Goal: Task Accomplishment & Management: Use online tool/utility

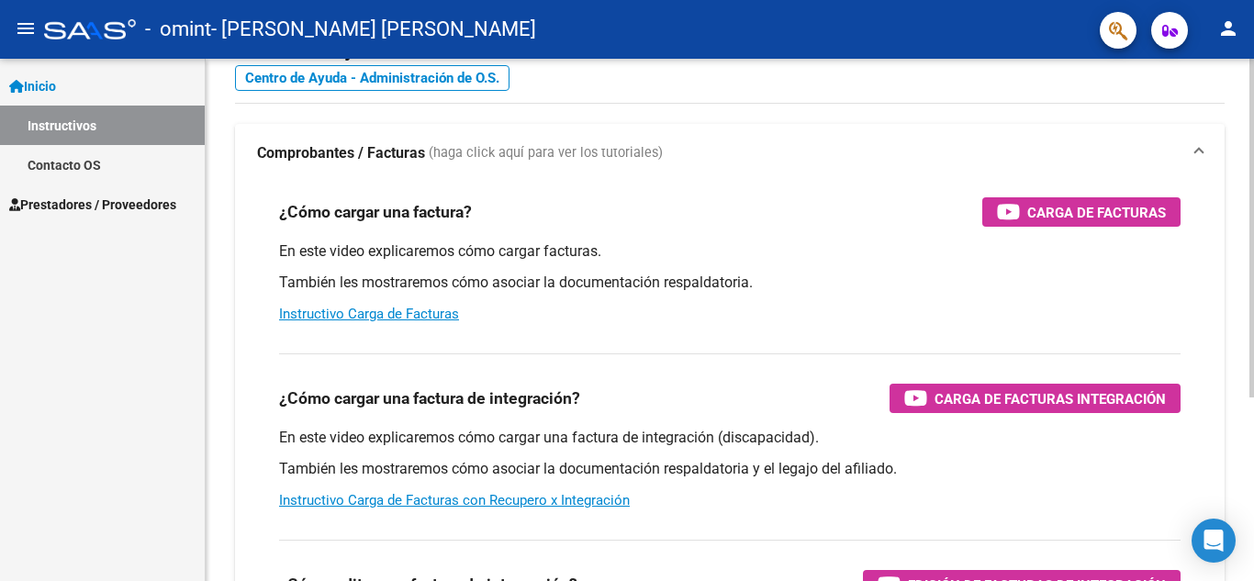
scroll to position [92, 0]
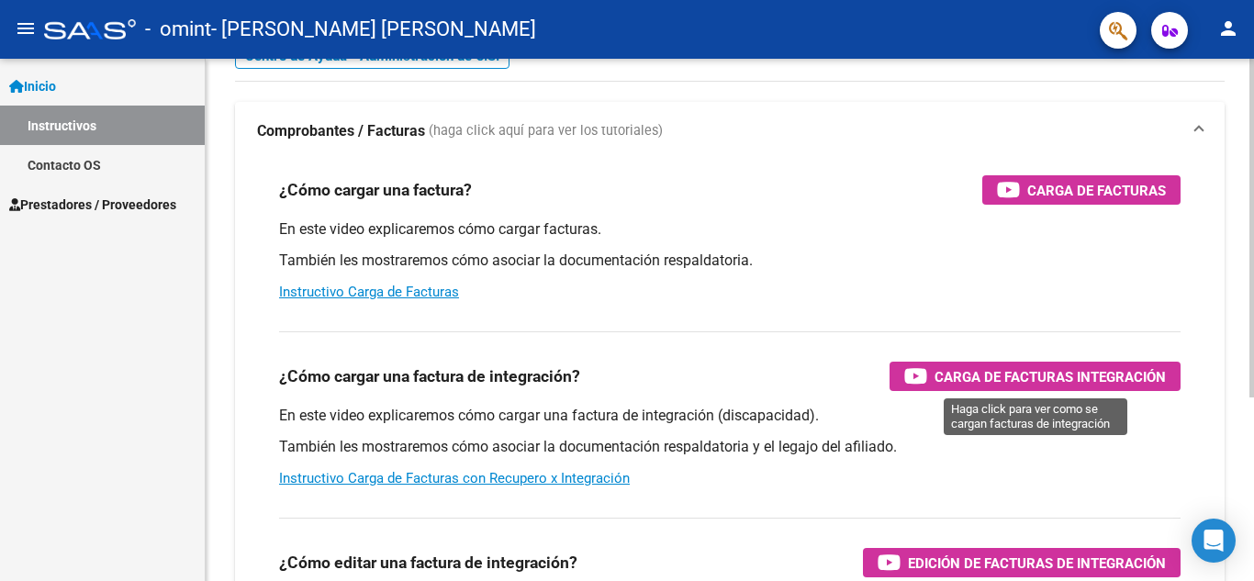
click at [1020, 374] on span "Carga de Facturas Integración" at bounding box center [1049, 376] width 231 height 23
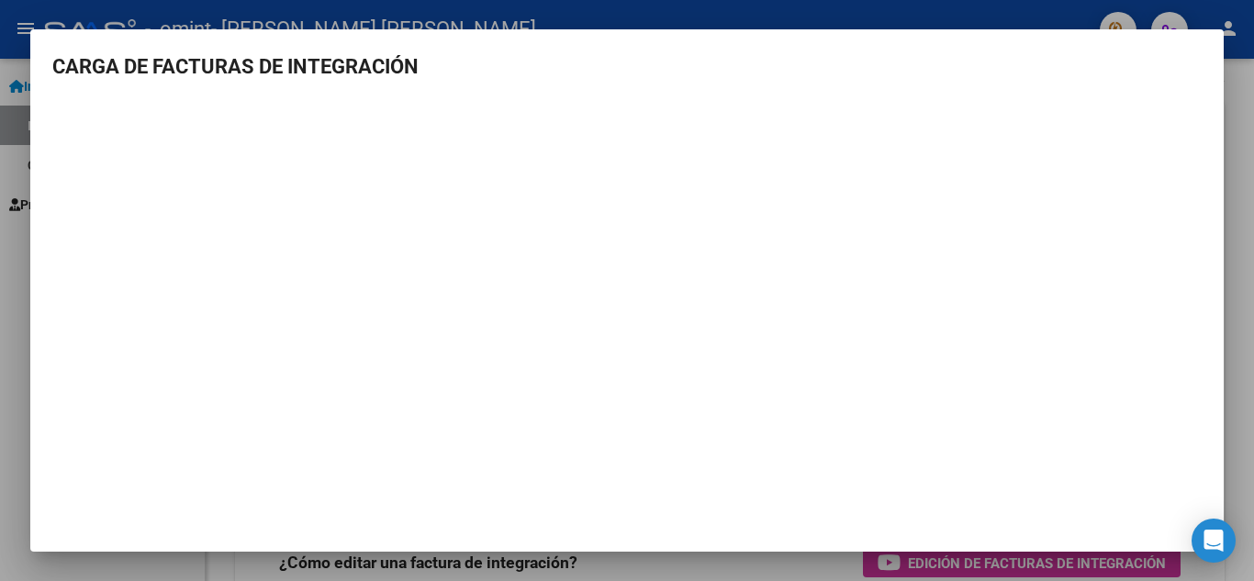
click at [1253, 119] on div at bounding box center [627, 290] width 1254 height 581
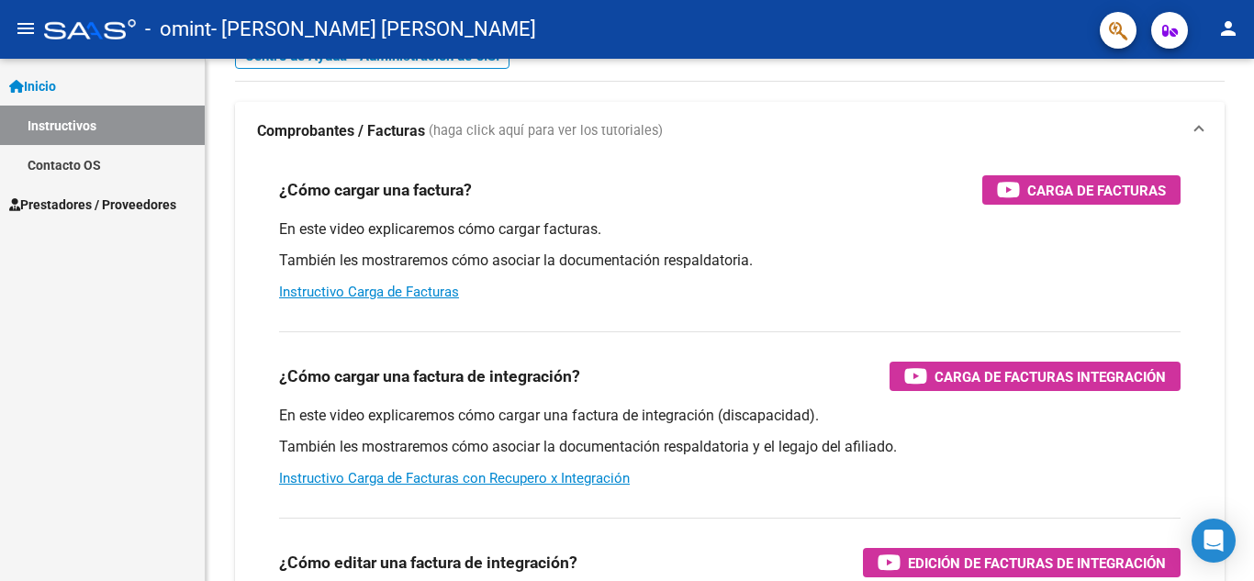
click at [132, 210] on span "Prestadores / Proveedores" at bounding box center [92, 205] width 167 height 20
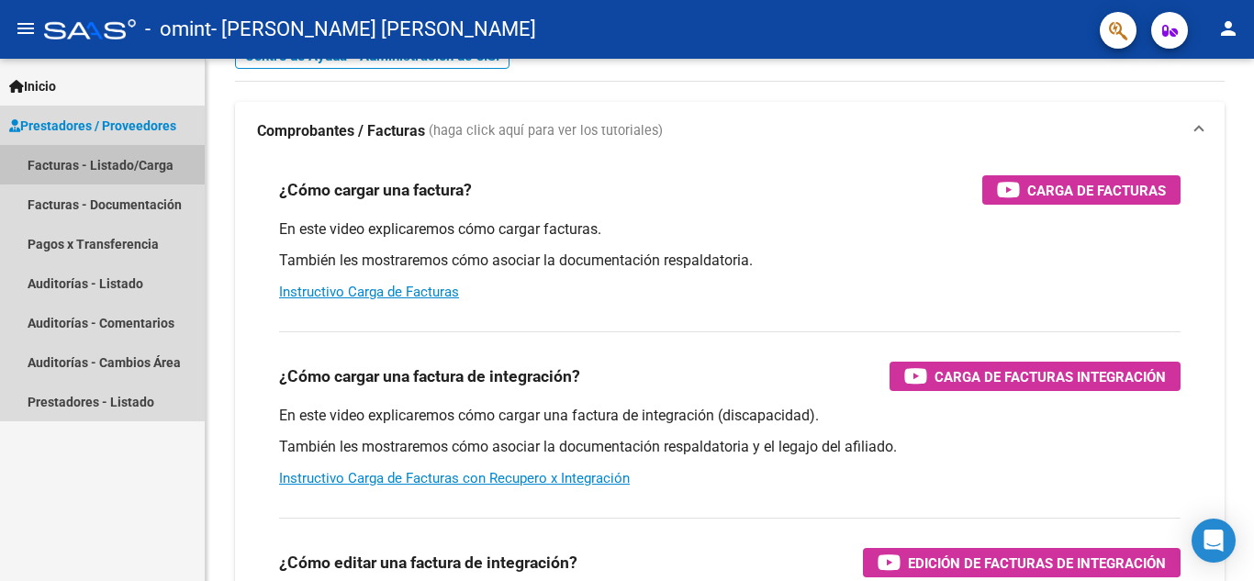
click at [109, 164] on link "Facturas - Listado/Carga" at bounding box center [102, 164] width 205 height 39
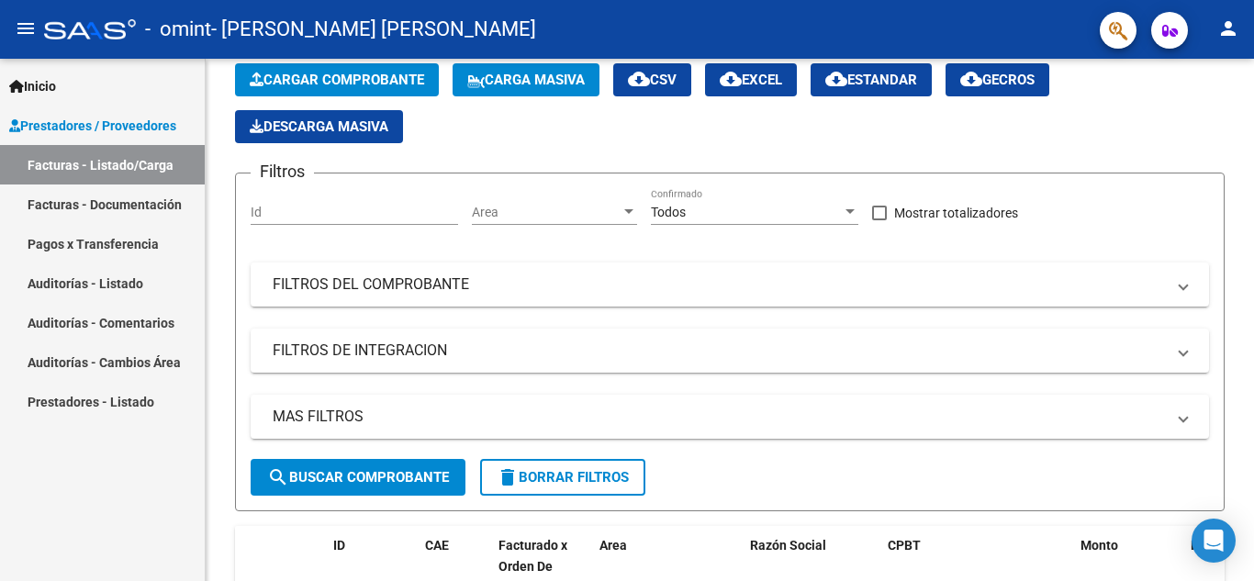
click at [56, 88] on span "Inicio" at bounding box center [32, 86] width 47 height 20
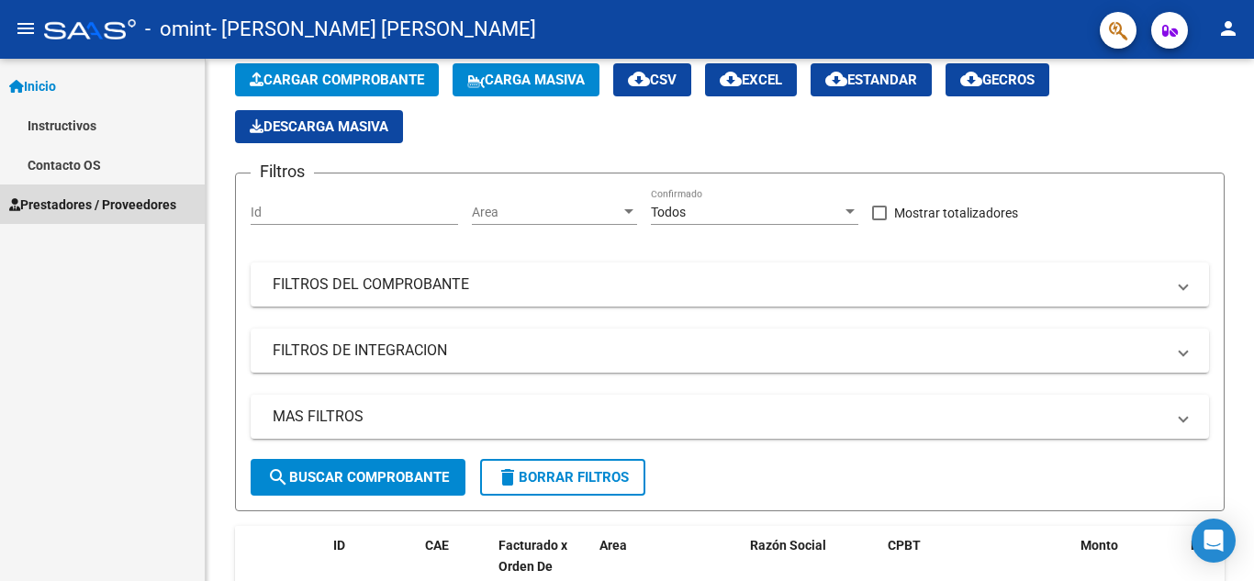
click at [84, 209] on span "Prestadores / Proveedores" at bounding box center [92, 205] width 167 height 20
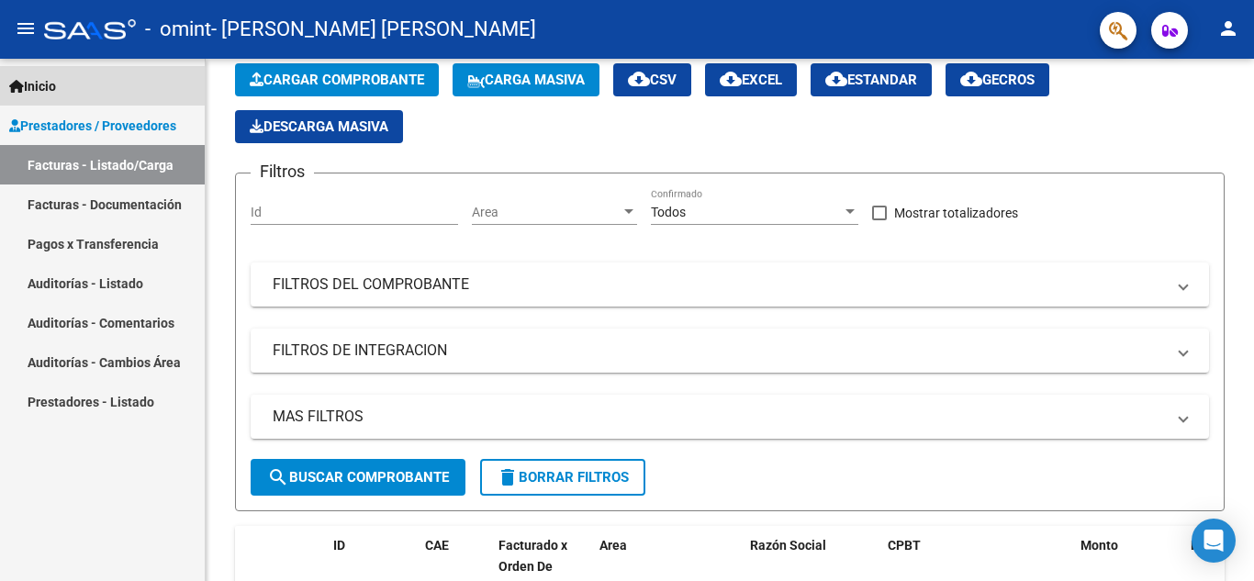
click at [56, 85] on span "Inicio" at bounding box center [32, 86] width 47 height 20
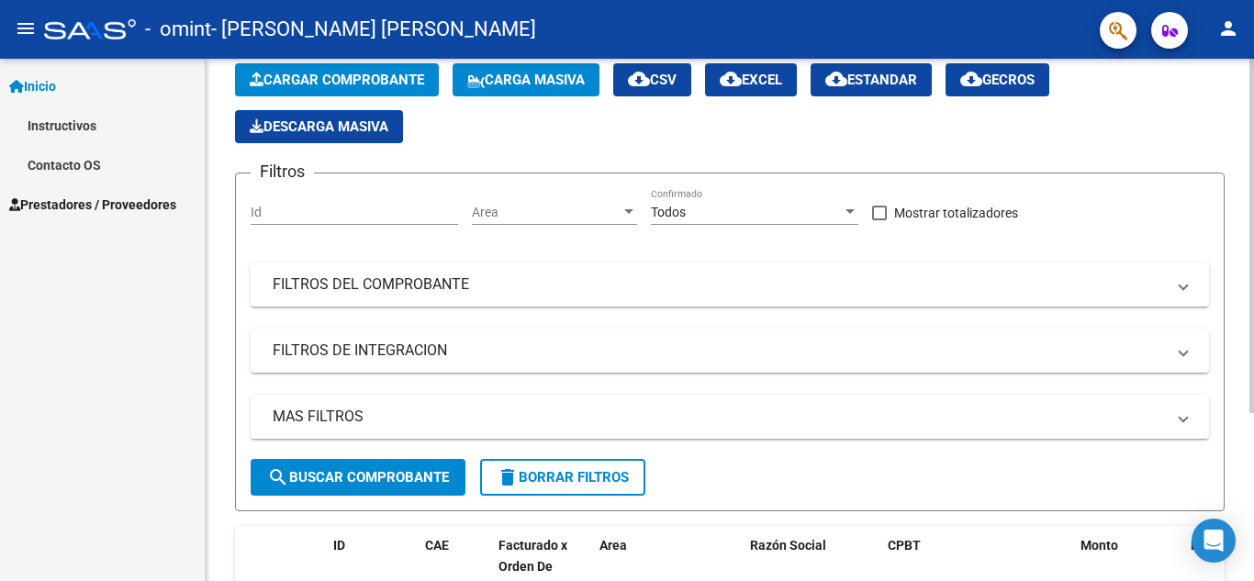
click at [1159, 128] on div "Cargar Comprobante Carga Masiva cloud_download CSV cloud_download EXCEL cloud_d…" at bounding box center [729, 103] width 989 height 80
click at [43, 85] on span "Inicio" at bounding box center [32, 86] width 47 height 20
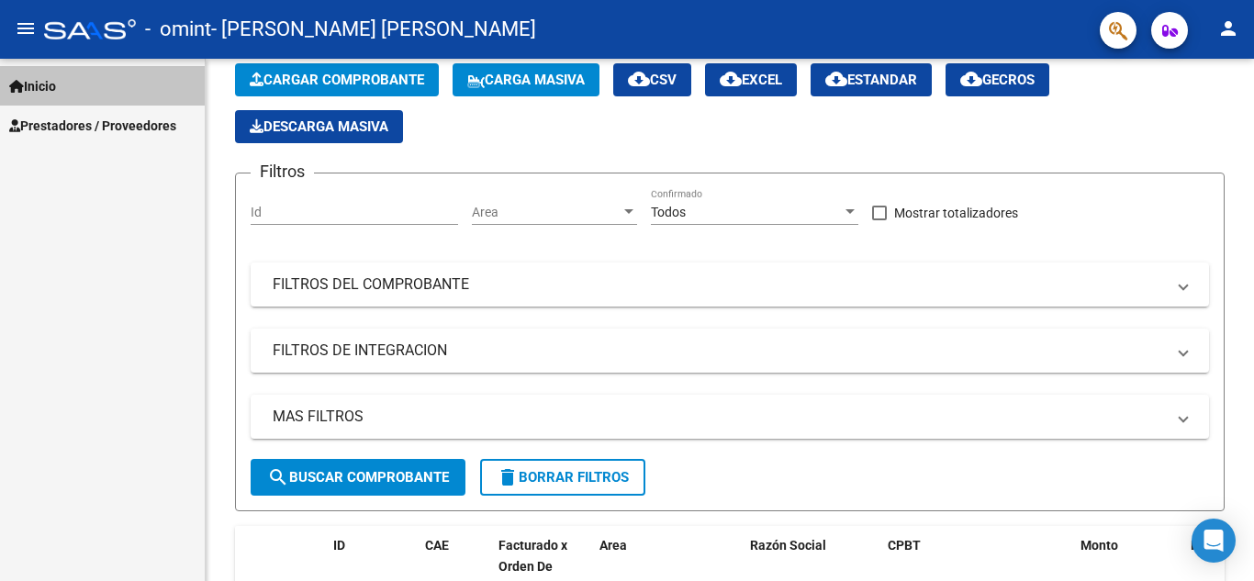
click at [43, 85] on span "Inicio" at bounding box center [32, 86] width 47 height 20
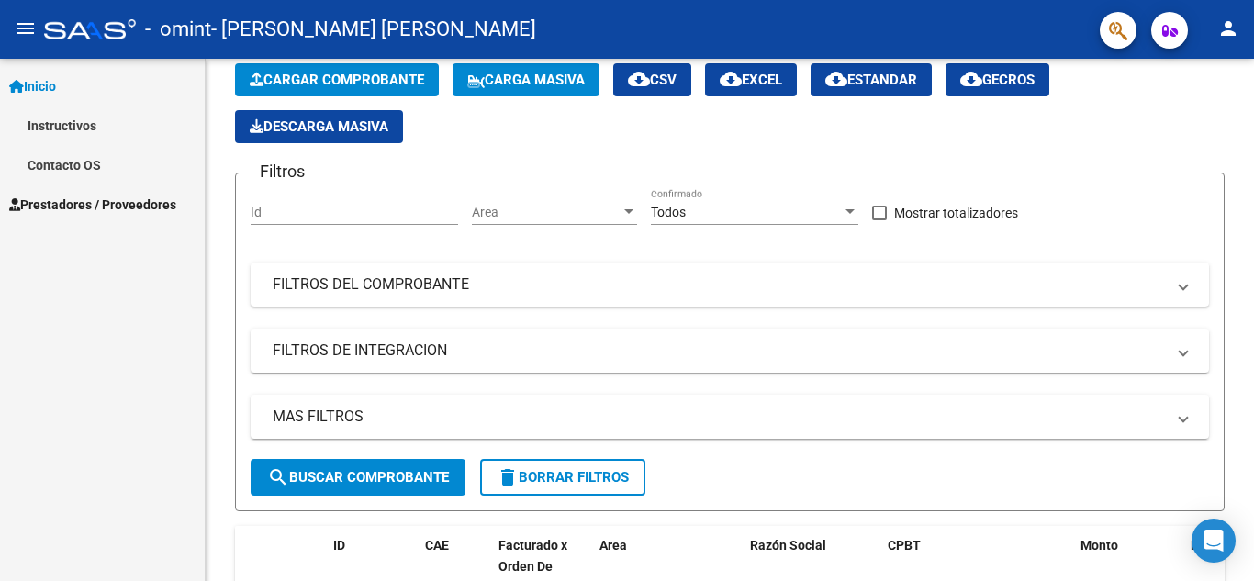
click at [39, 93] on span "Inicio" at bounding box center [32, 86] width 47 height 20
click at [24, 84] on span "Inicio" at bounding box center [32, 86] width 47 height 20
click at [27, 27] on mat-icon "menu" at bounding box center [26, 28] width 22 height 22
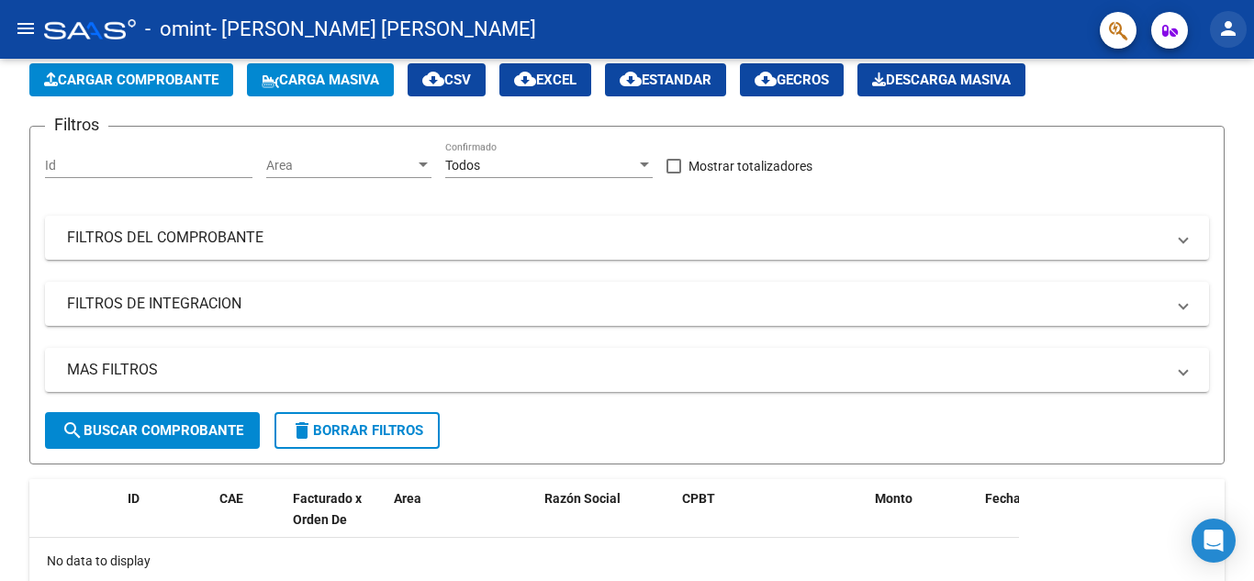
click at [1229, 30] on mat-icon "person" at bounding box center [1228, 28] width 22 height 22
click at [1216, 78] on button "person Mi Perfil" at bounding box center [1190, 77] width 112 height 44
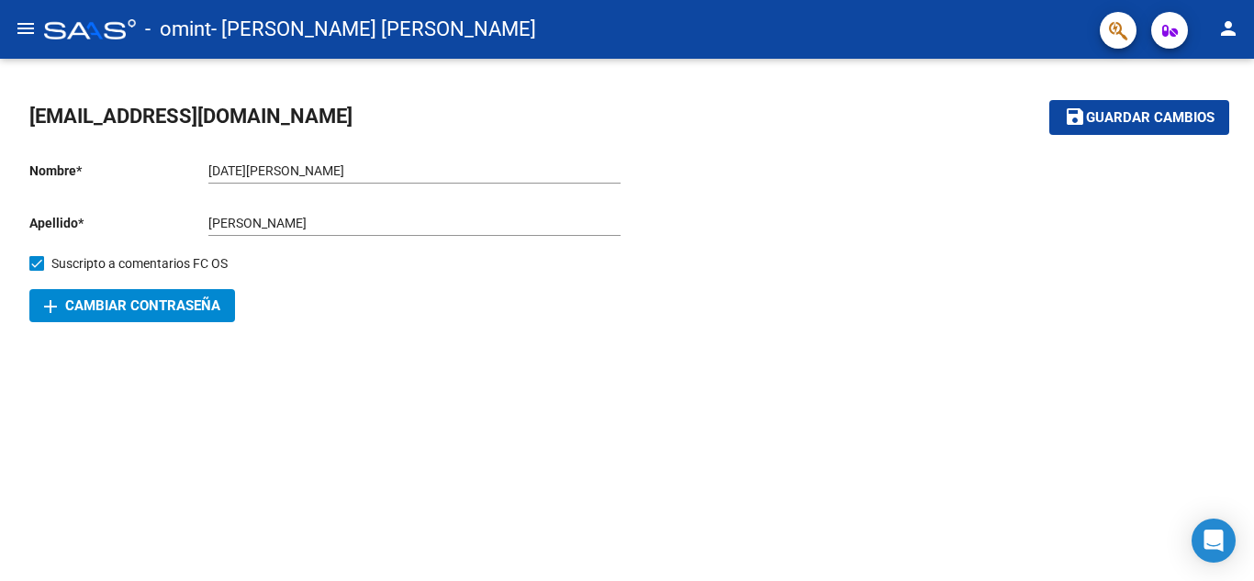
click at [19, 33] on mat-icon "menu" at bounding box center [26, 28] width 22 height 22
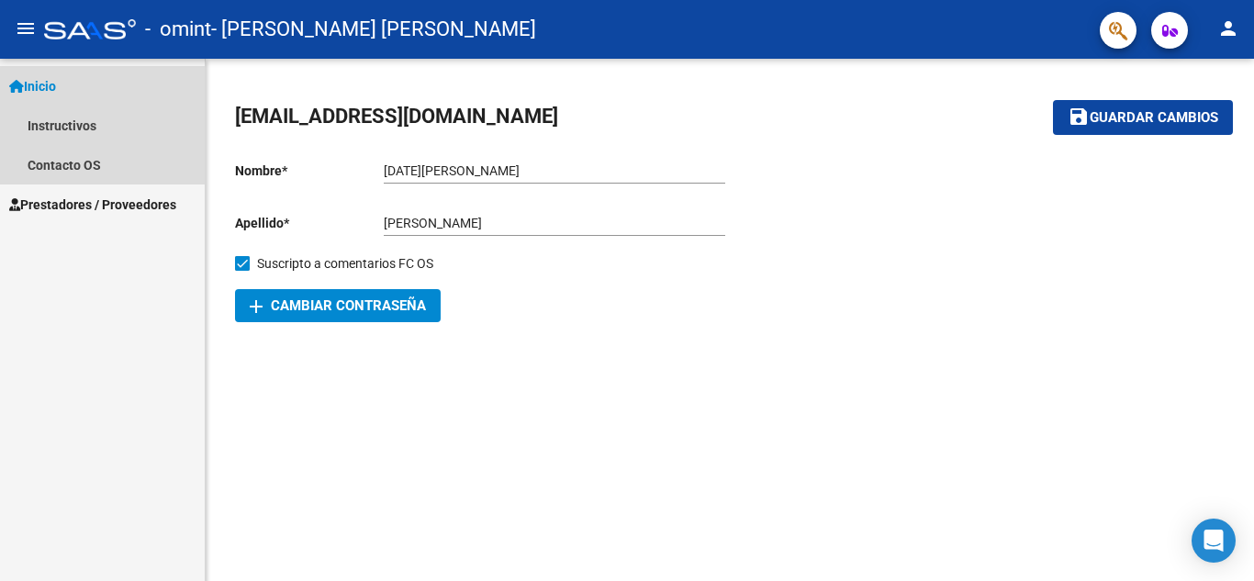
click at [30, 86] on span "Inicio" at bounding box center [32, 86] width 47 height 20
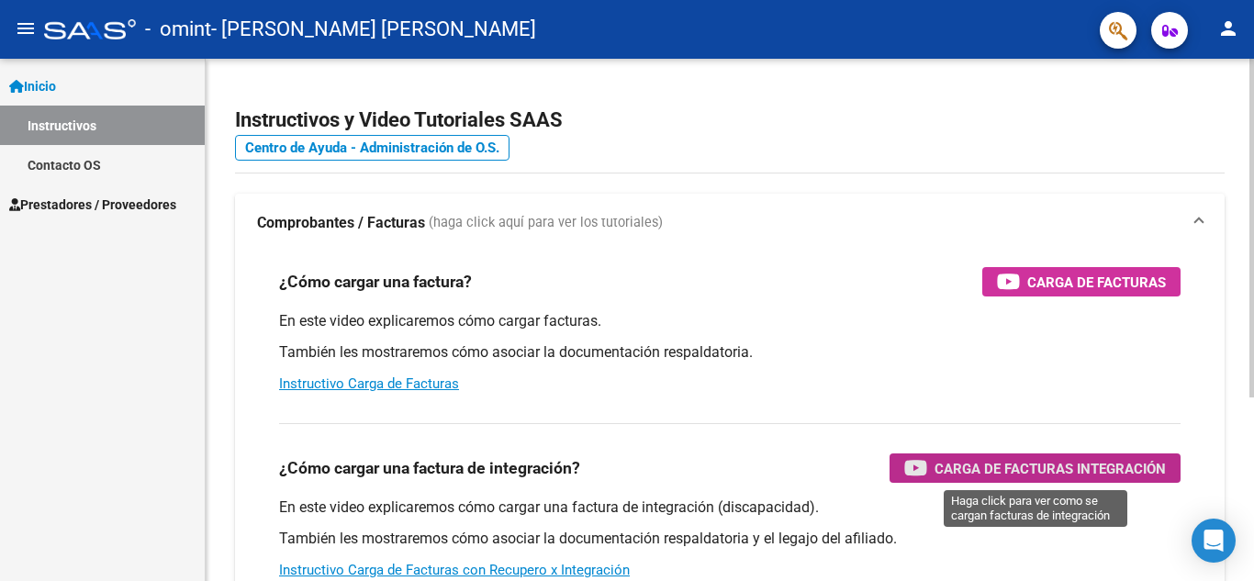
click at [1055, 467] on span "Carga de Facturas Integración" at bounding box center [1049, 468] width 231 height 23
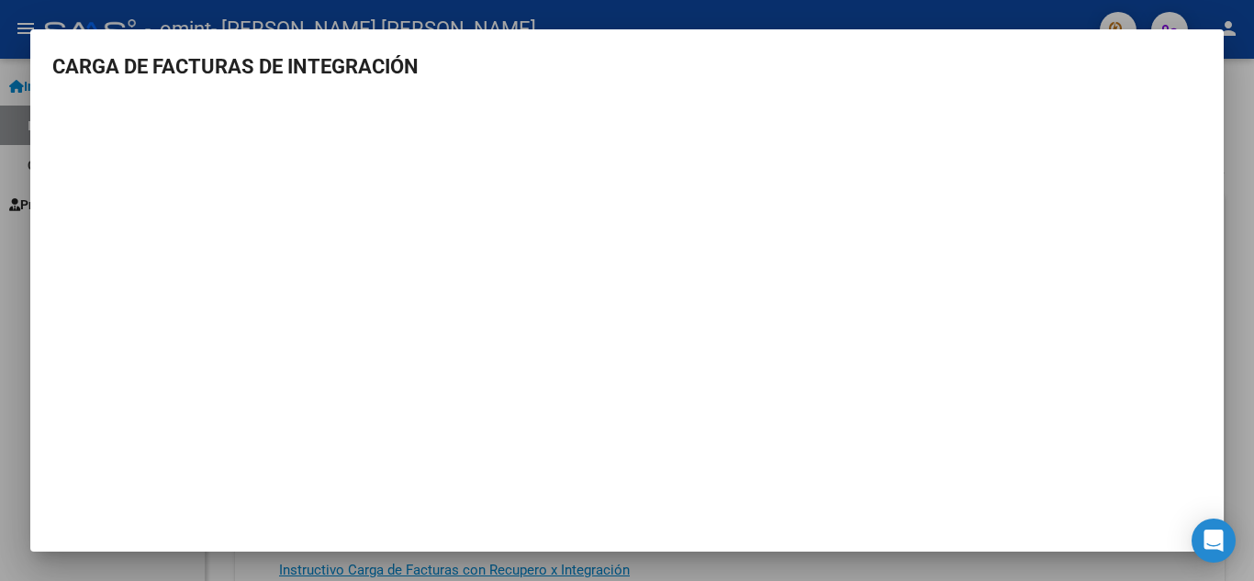
click at [104, 516] on mat-dialog-container "CARGA DE FACTURAS DE INTEGRACIÓN" at bounding box center [626, 290] width 1193 height 523
click at [1020, 12] on div at bounding box center [627, 290] width 1254 height 581
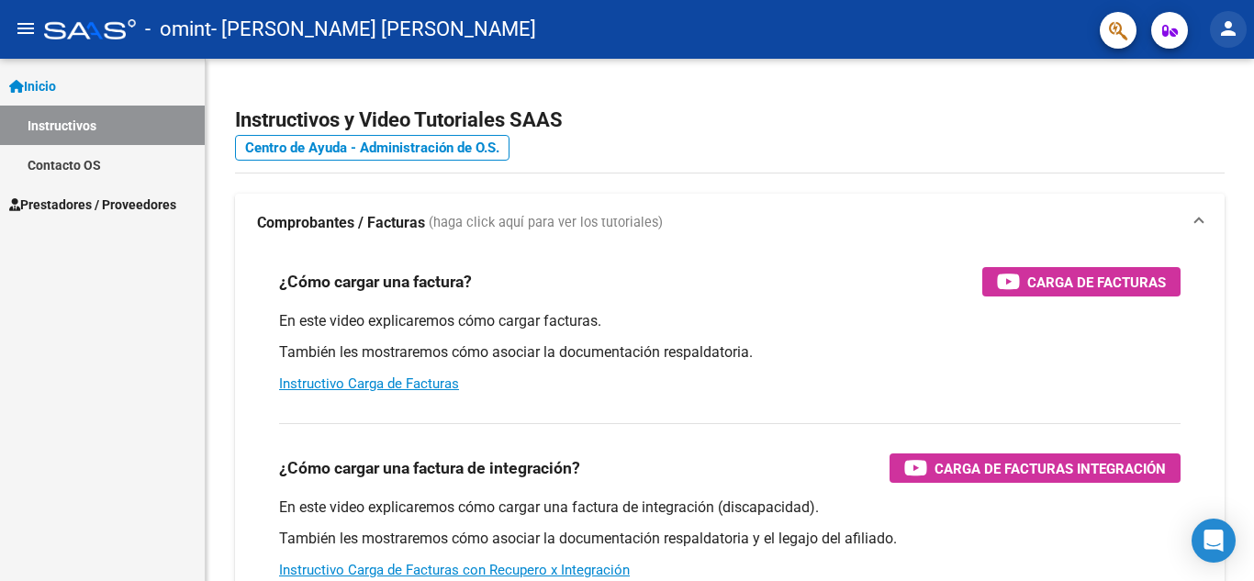
click at [1228, 30] on mat-icon "person" at bounding box center [1228, 28] width 22 height 22
click at [987, 110] on div at bounding box center [627, 290] width 1254 height 581
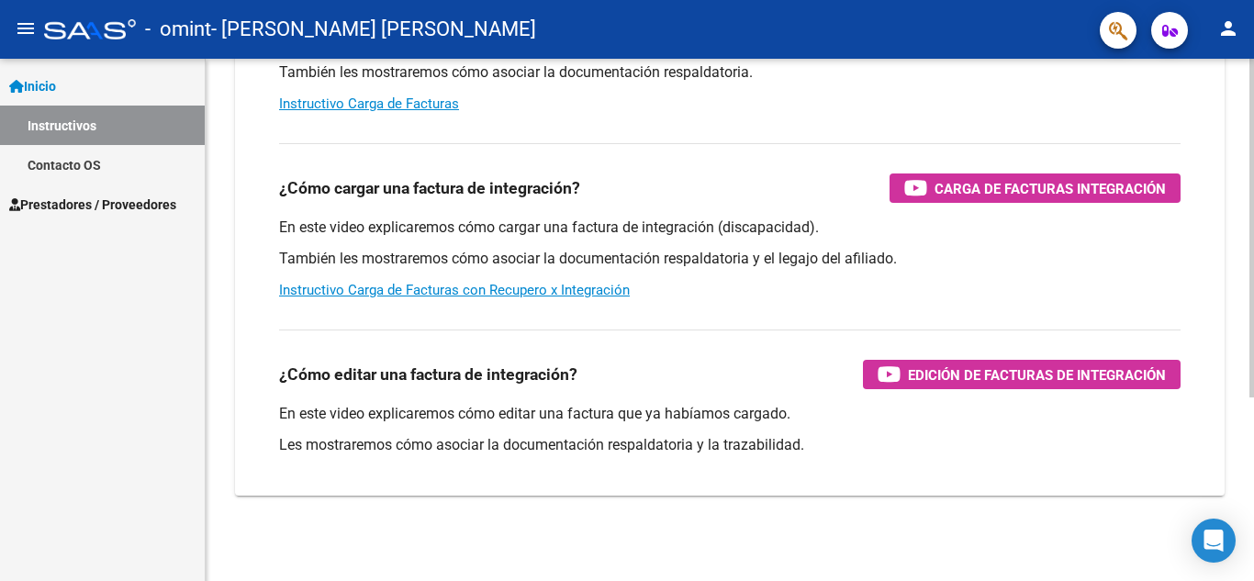
scroll to position [283, 0]
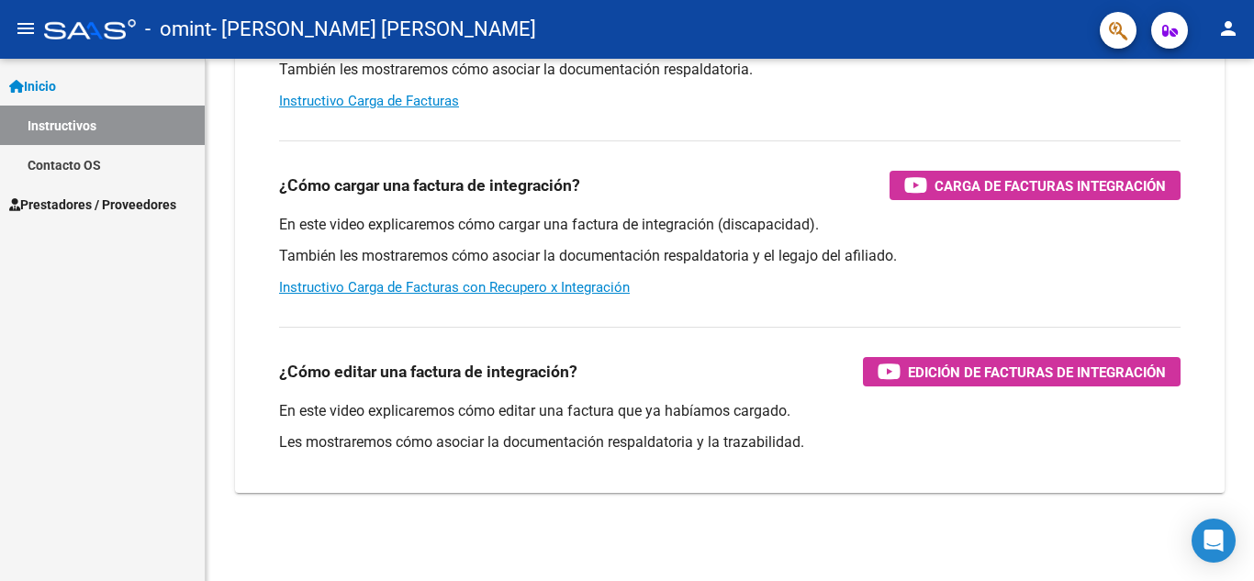
click at [94, 198] on span "Prestadores / Proveedores" at bounding box center [92, 205] width 167 height 20
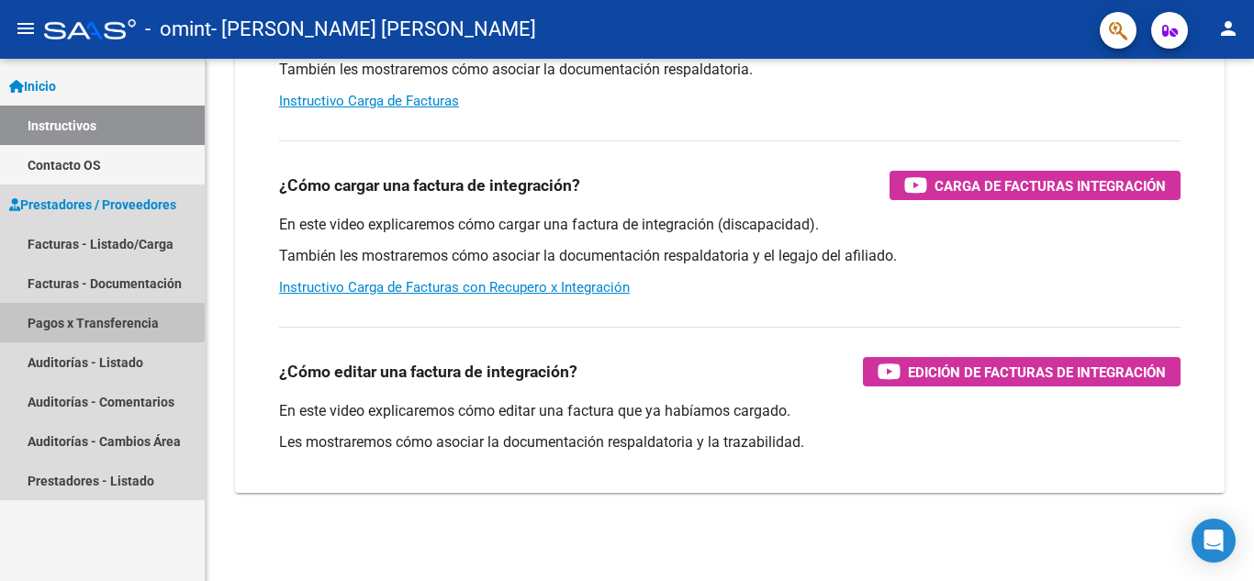
click at [47, 322] on link "Pagos x Transferencia" at bounding box center [102, 322] width 205 height 39
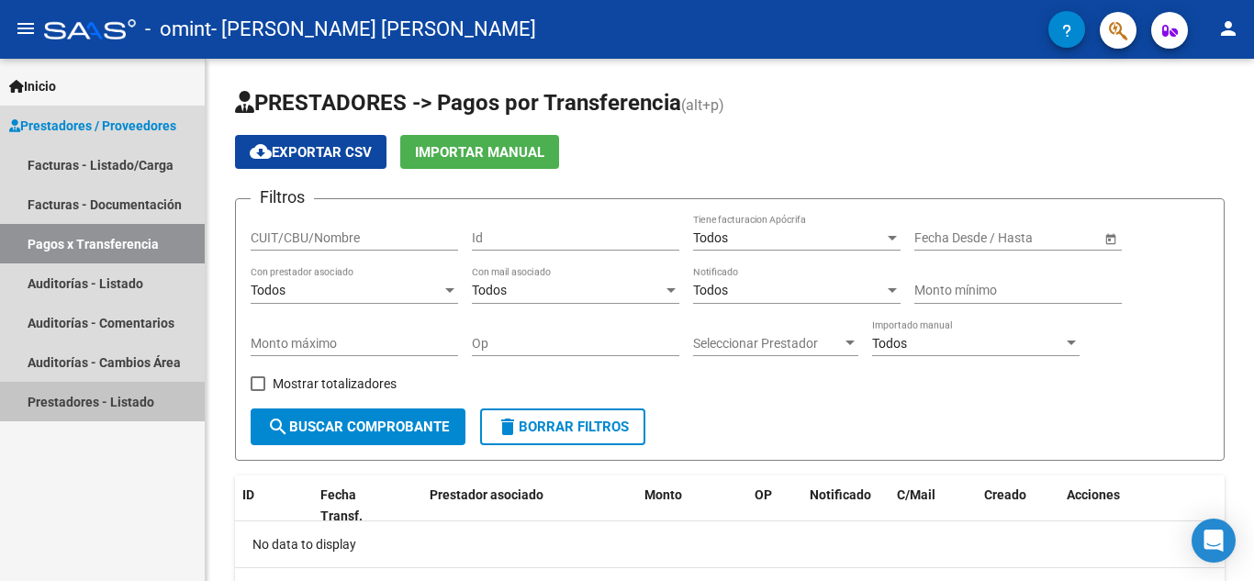
click at [55, 407] on link "Prestadores - Listado" at bounding box center [102, 401] width 205 height 39
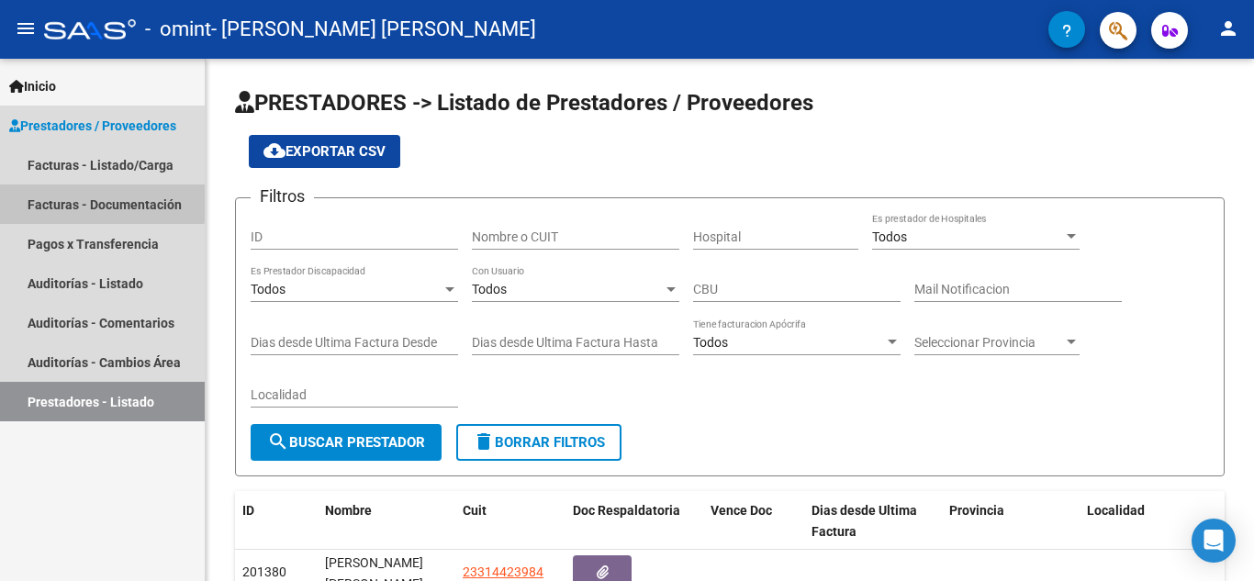
click at [70, 199] on link "Facturas - Documentación" at bounding box center [102, 203] width 205 height 39
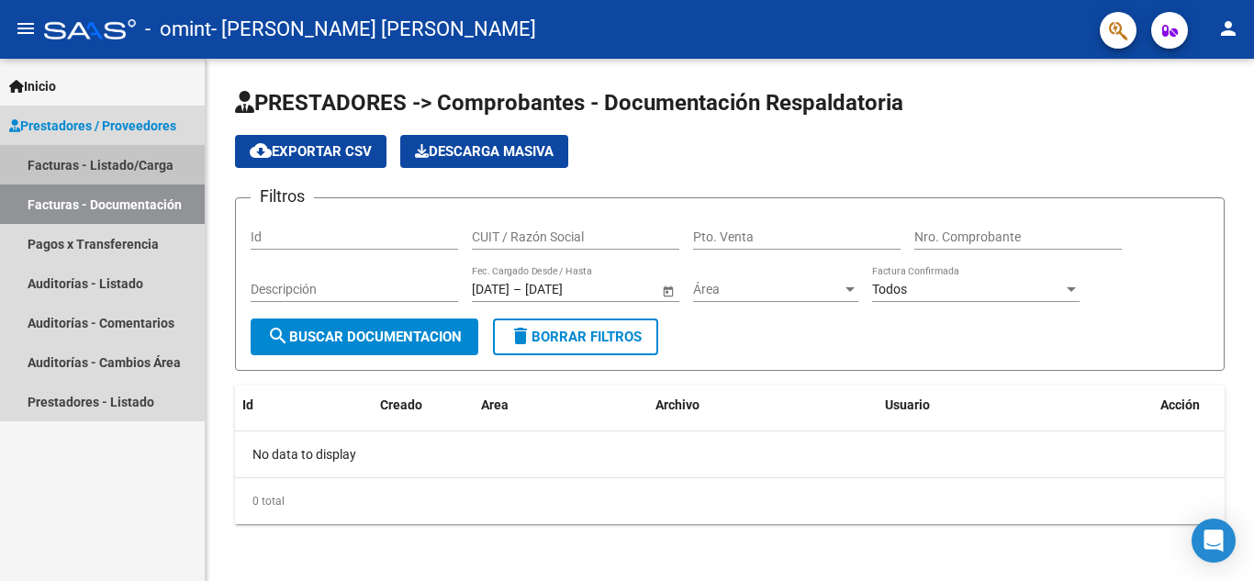
click at [71, 162] on link "Facturas - Listado/Carga" at bounding box center [102, 164] width 205 height 39
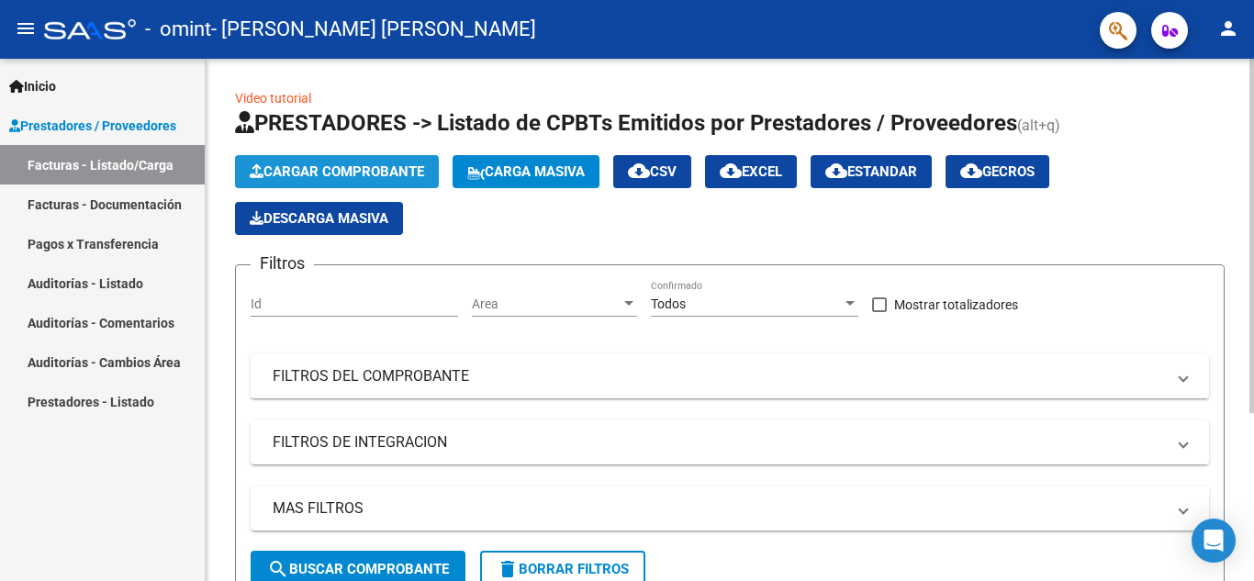
click at [303, 170] on span "Cargar Comprobante" at bounding box center [337, 171] width 174 height 17
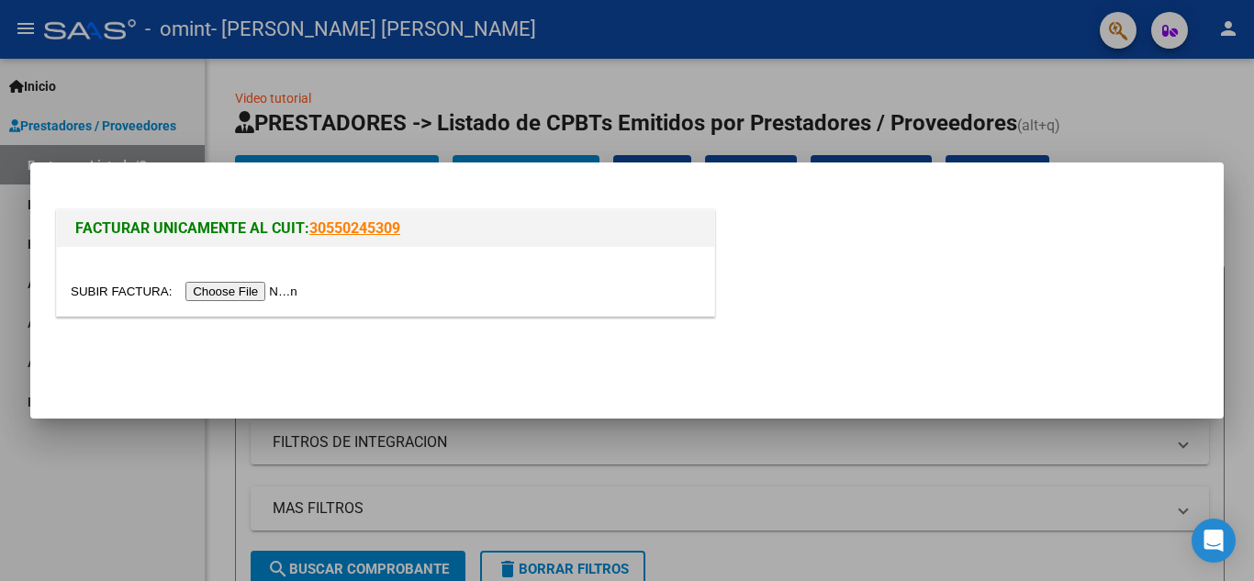
click at [216, 138] on div at bounding box center [627, 290] width 1254 height 581
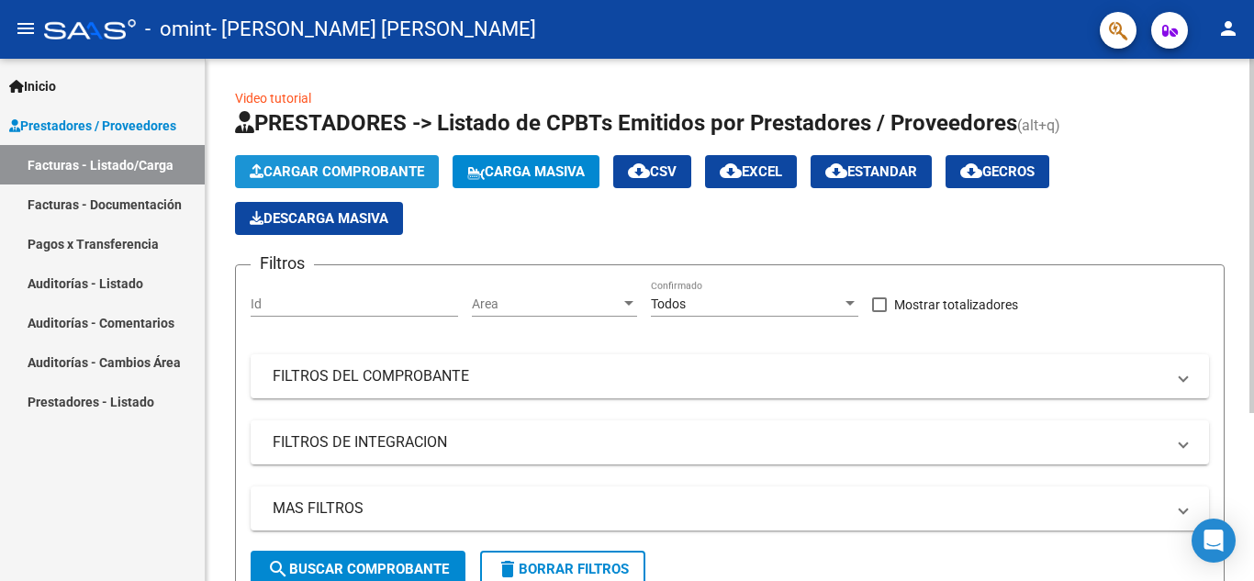
click at [250, 161] on button "Cargar Comprobante" at bounding box center [337, 171] width 204 height 33
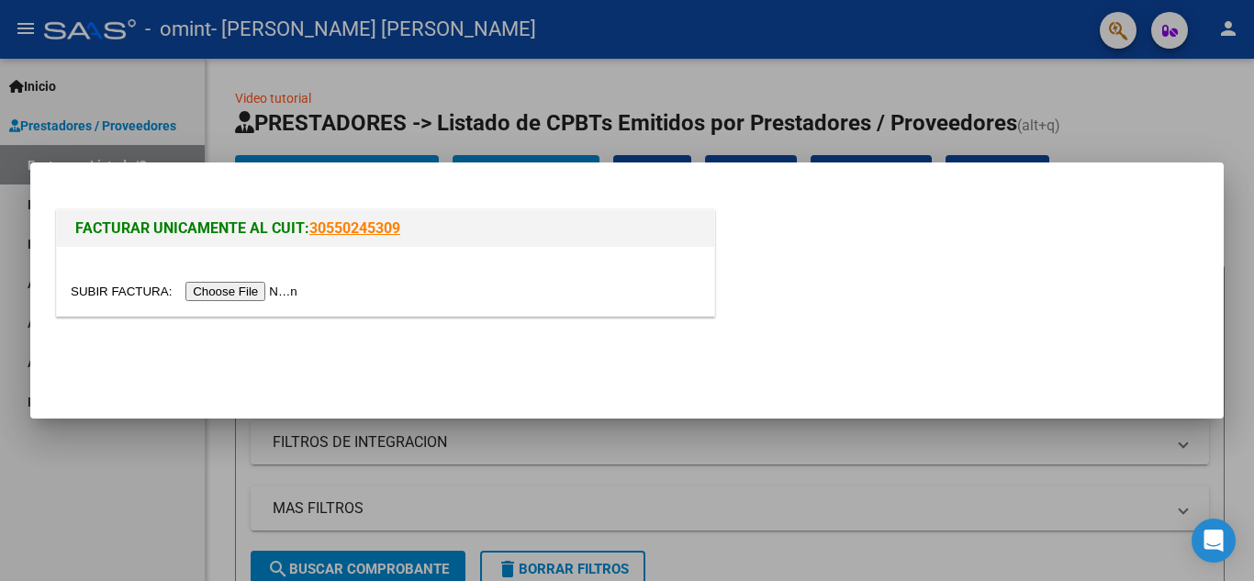
click at [224, 291] on input "file" at bounding box center [187, 291] width 232 height 19
click at [105, 492] on div at bounding box center [627, 290] width 1254 height 581
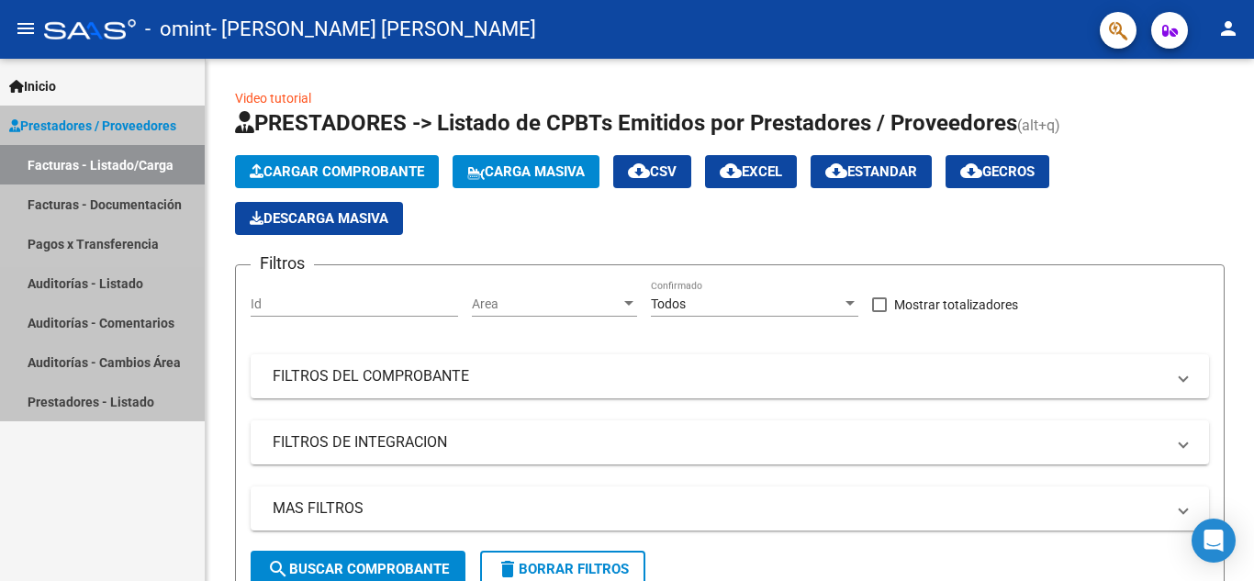
click at [63, 127] on span "Prestadores / Proveedores" at bounding box center [92, 126] width 167 height 20
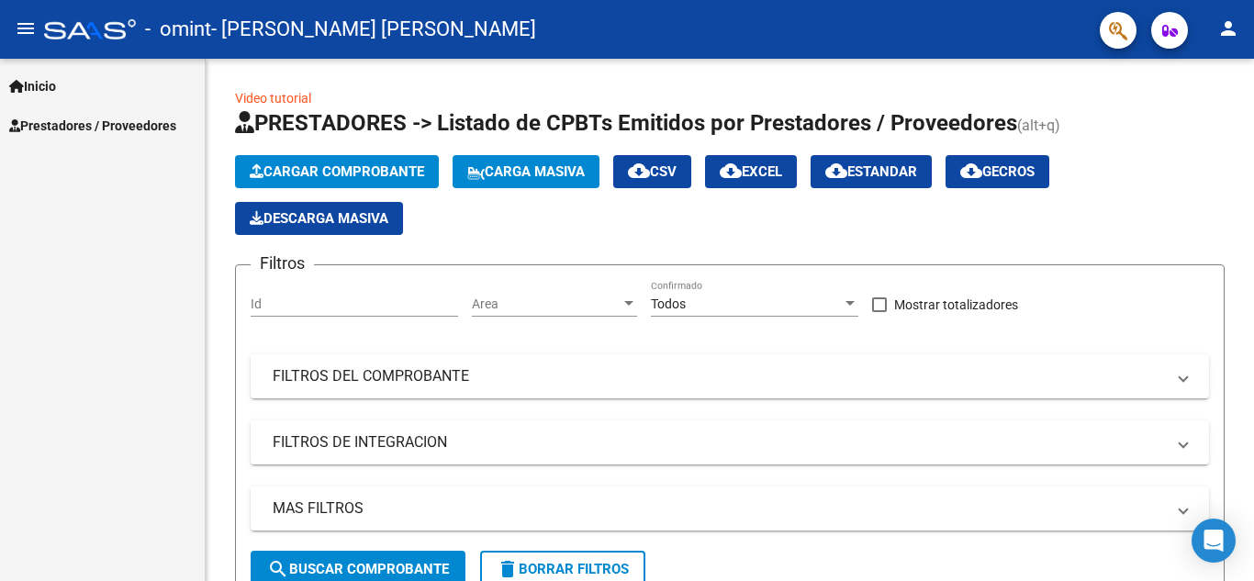
click at [63, 127] on span "Prestadores / Proveedores" at bounding box center [92, 126] width 167 height 20
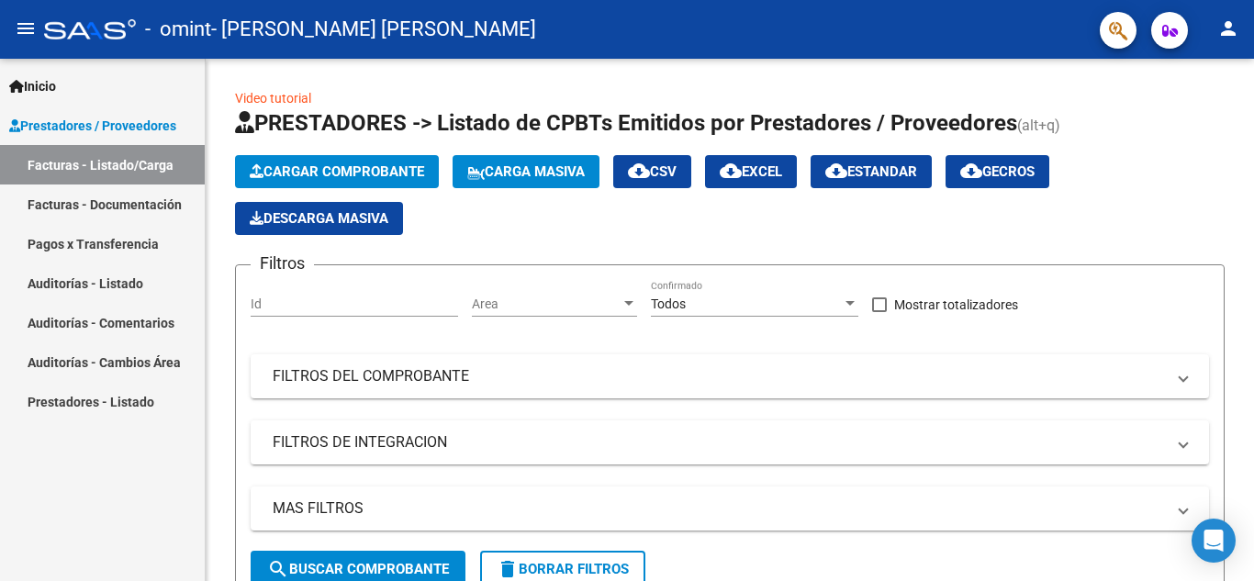
click at [63, 127] on span "Prestadores / Proveedores" at bounding box center [92, 126] width 167 height 20
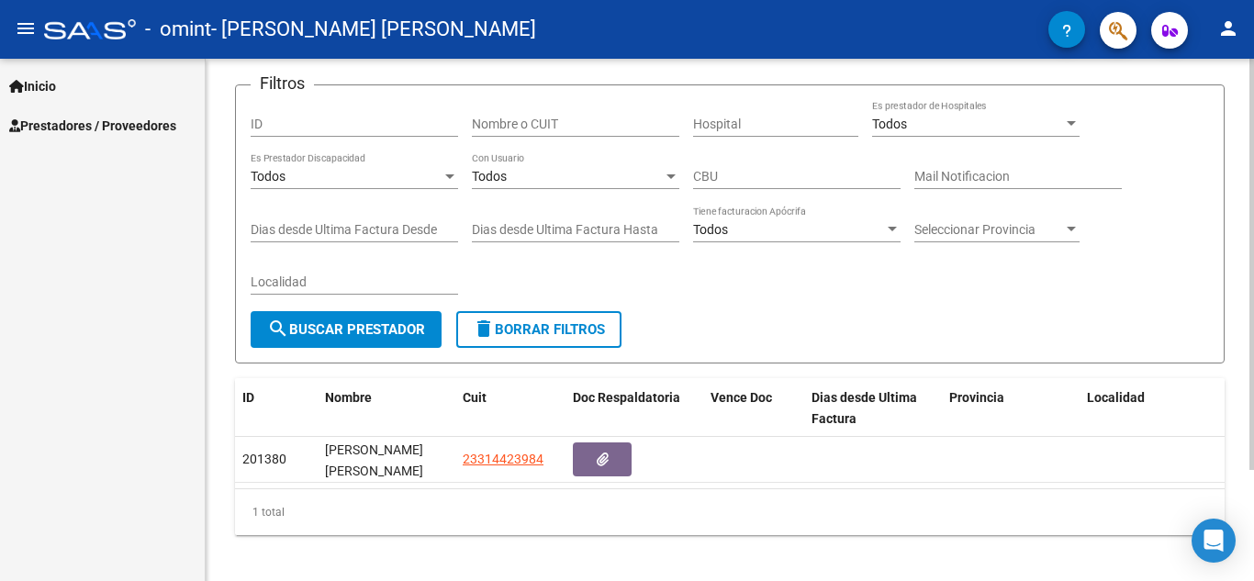
scroll to position [140, 0]
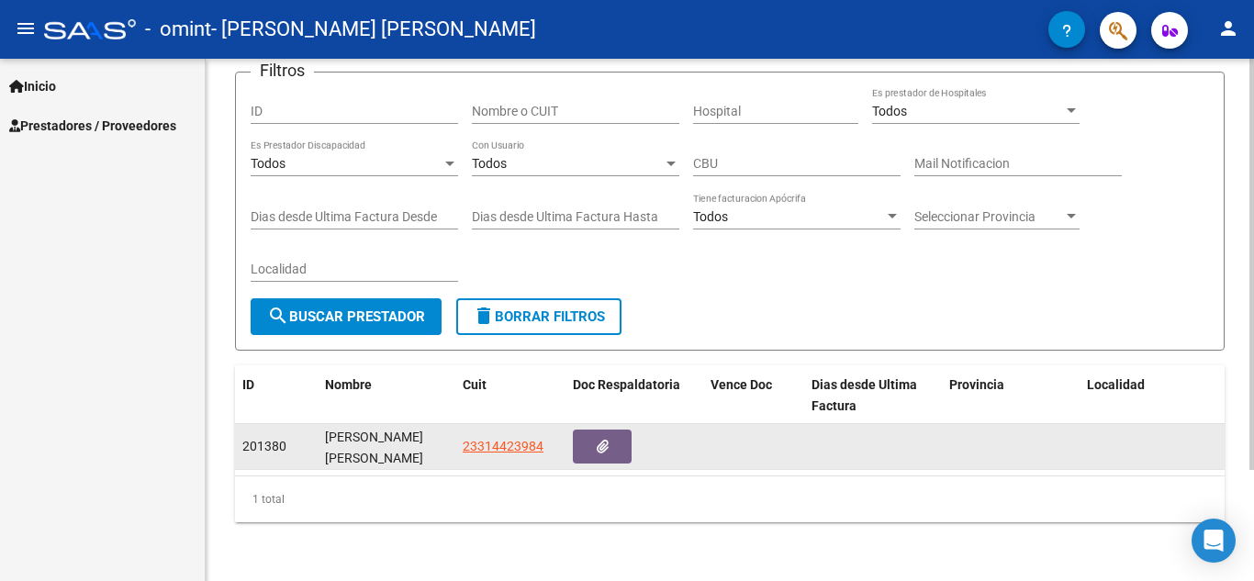
click at [294, 436] on div "201380" at bounding box center [276, 446] width 68 height 21
click at [385, 441] on div "[PERSON_NAME] [PERSON_NAME]" at bounding box center [386, 446] width 123 height 39
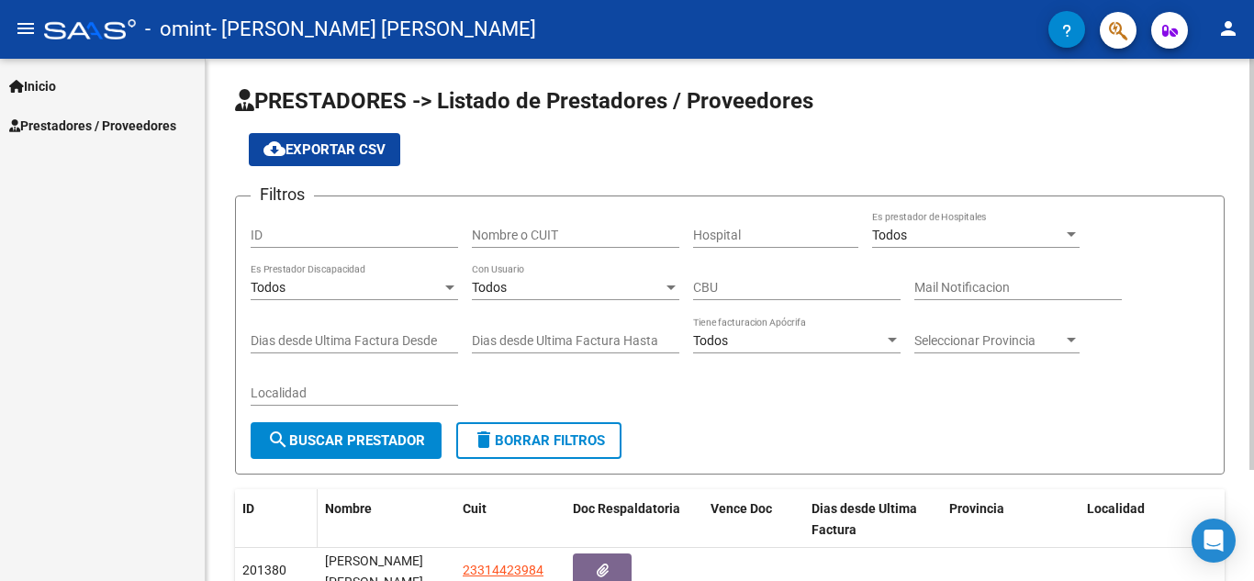
scroll to position [0, 0]
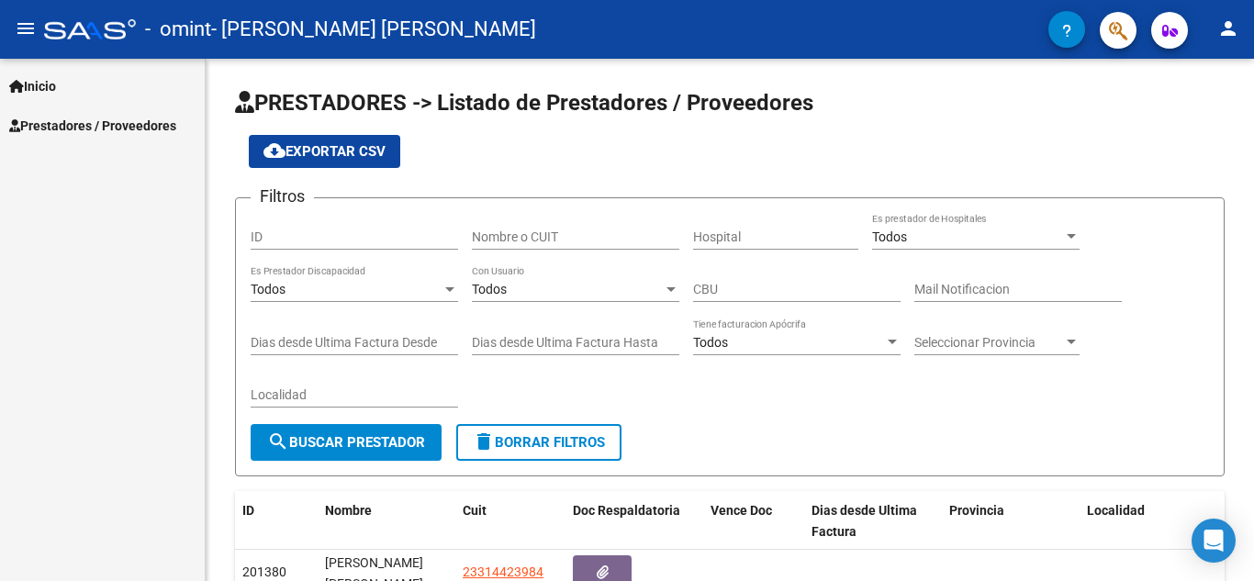
click at [137, 122] on span "Prestadores / Proveedores" at bounding box center [92, 126] width 167 height 20
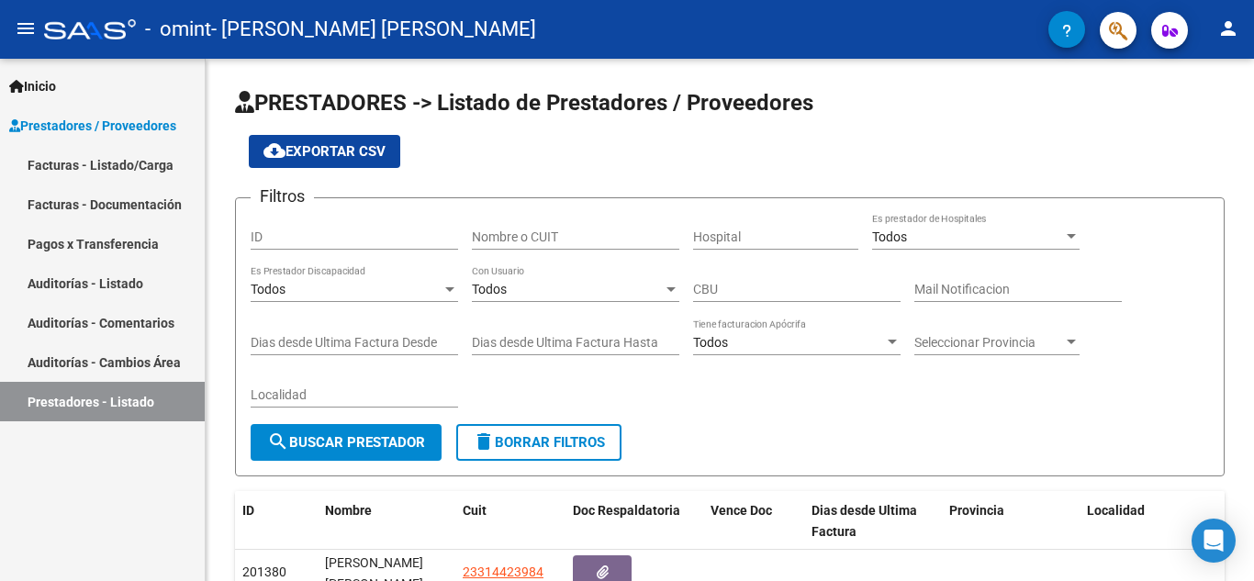
click at [32, 86] on span "Inicio" at bounding box center [32, 86] width 47 height 20
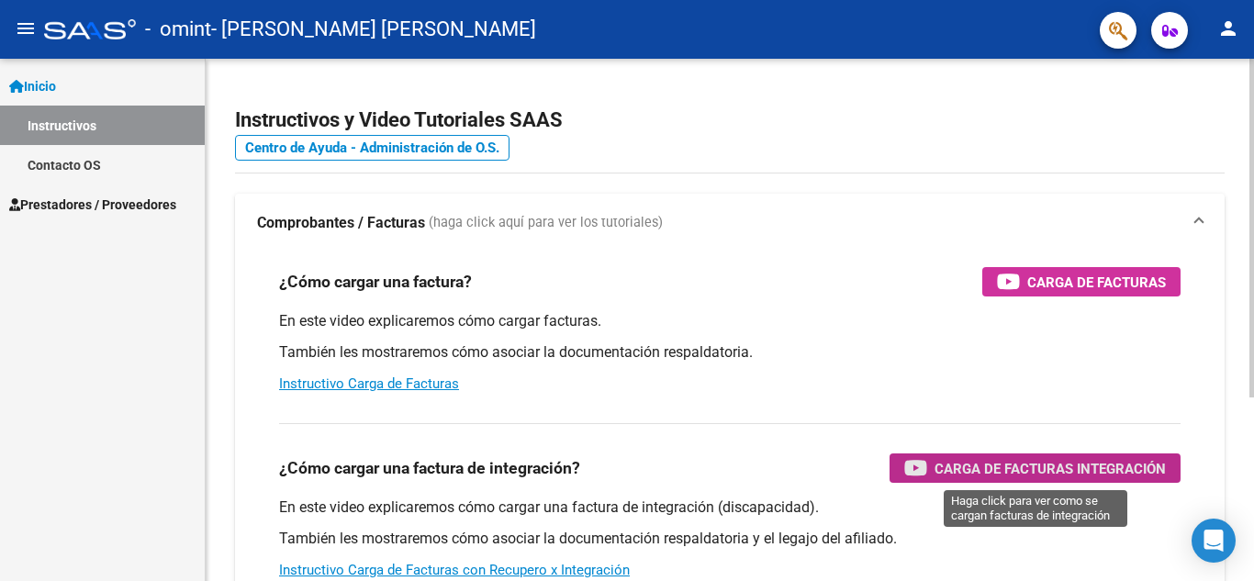
click at [993, 470] on span "Carga de Facturas Integración" at bounding box center [1049, 468] width 231 height 23
